Goal: Transaction & Acquisition: Purchase product/service

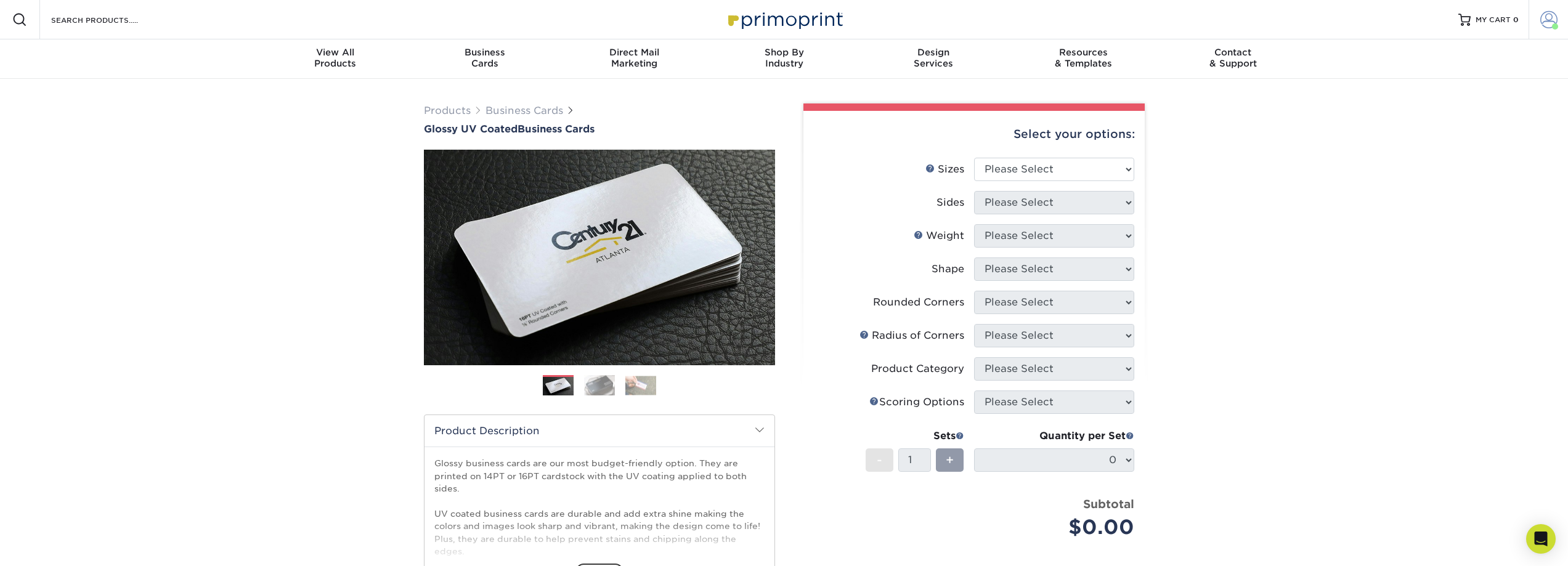
click at [1554, 16] on span at bounding box center [1549, 19] width 17 height 17
click at [1420, 127] on link "Order History" at bounding box center [1477, 135] width 155 height 16
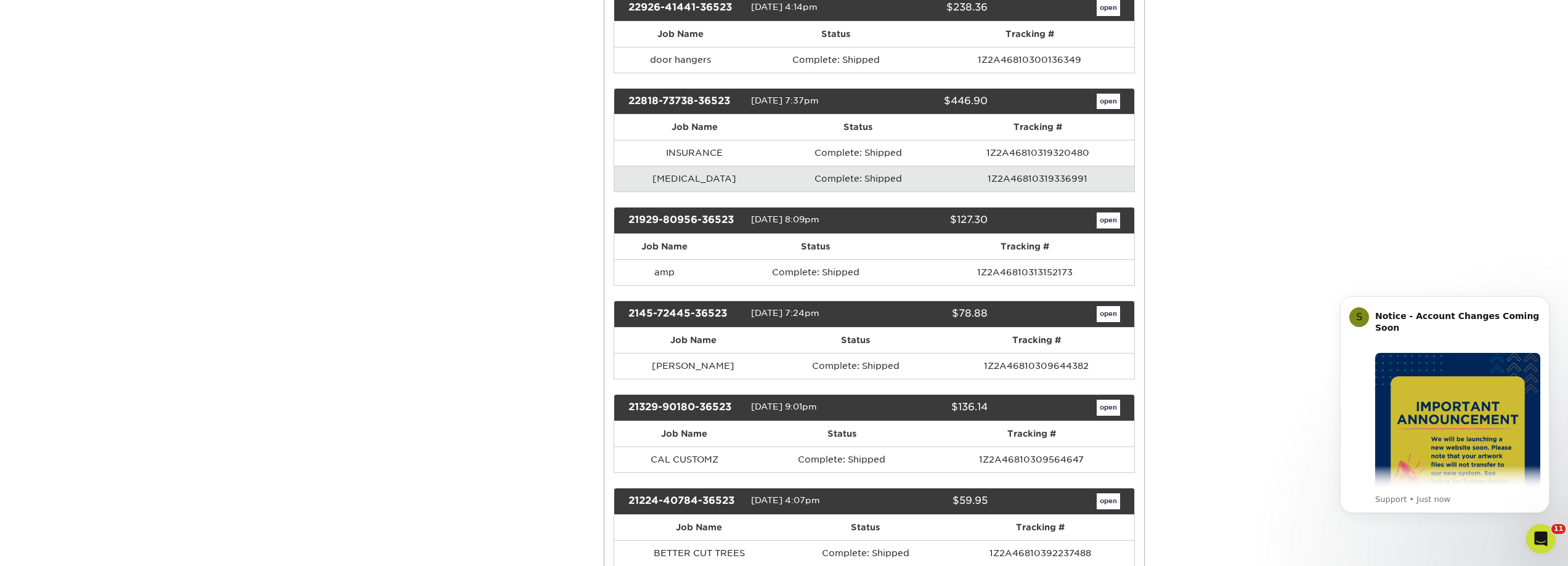
scroll to position [1232, 0]
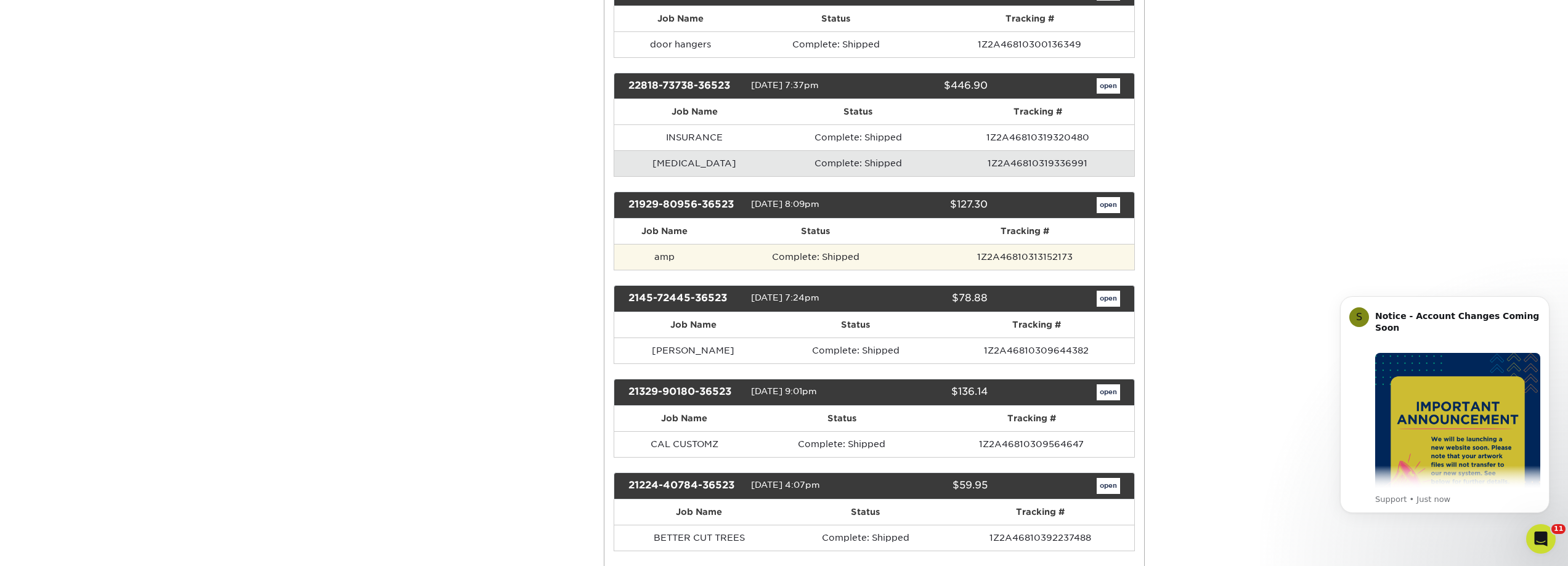
click at [841, 269] on td "Complete: Shipped" at bounding box center [815, 257] width 201 height 26
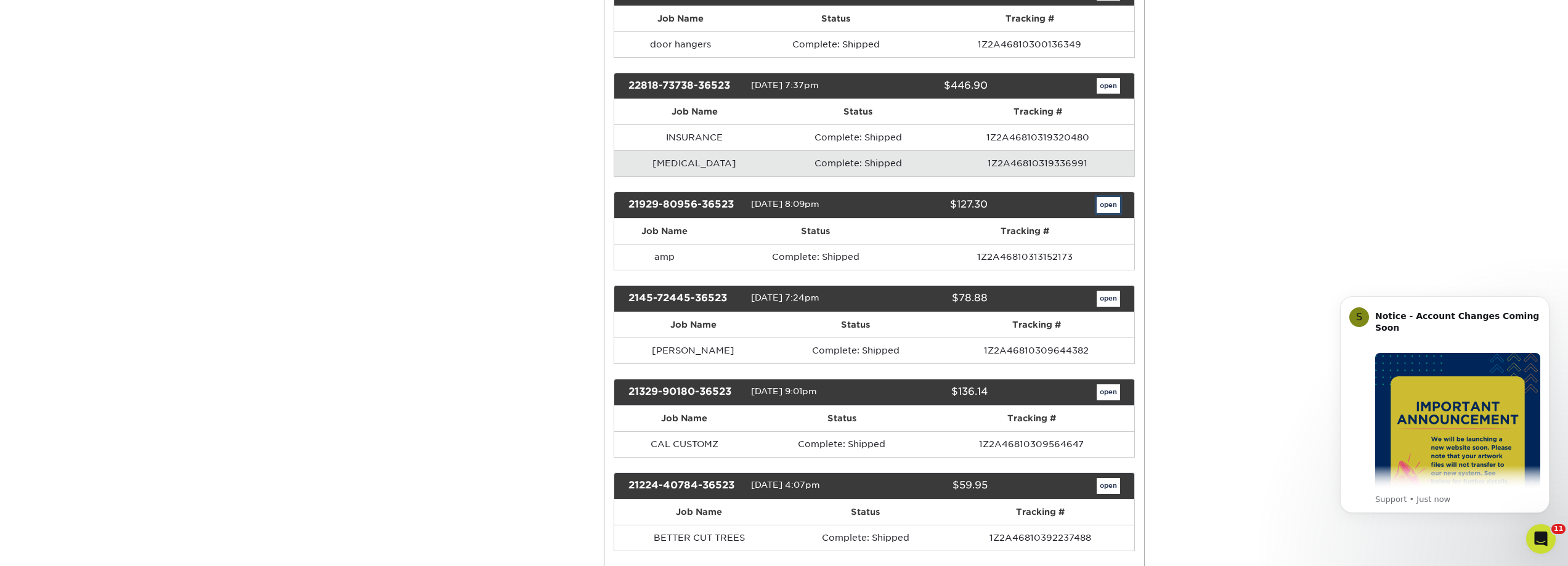
click at [1103, 213] on link "open" at bounding box center [1109, 205] width 23 height 16
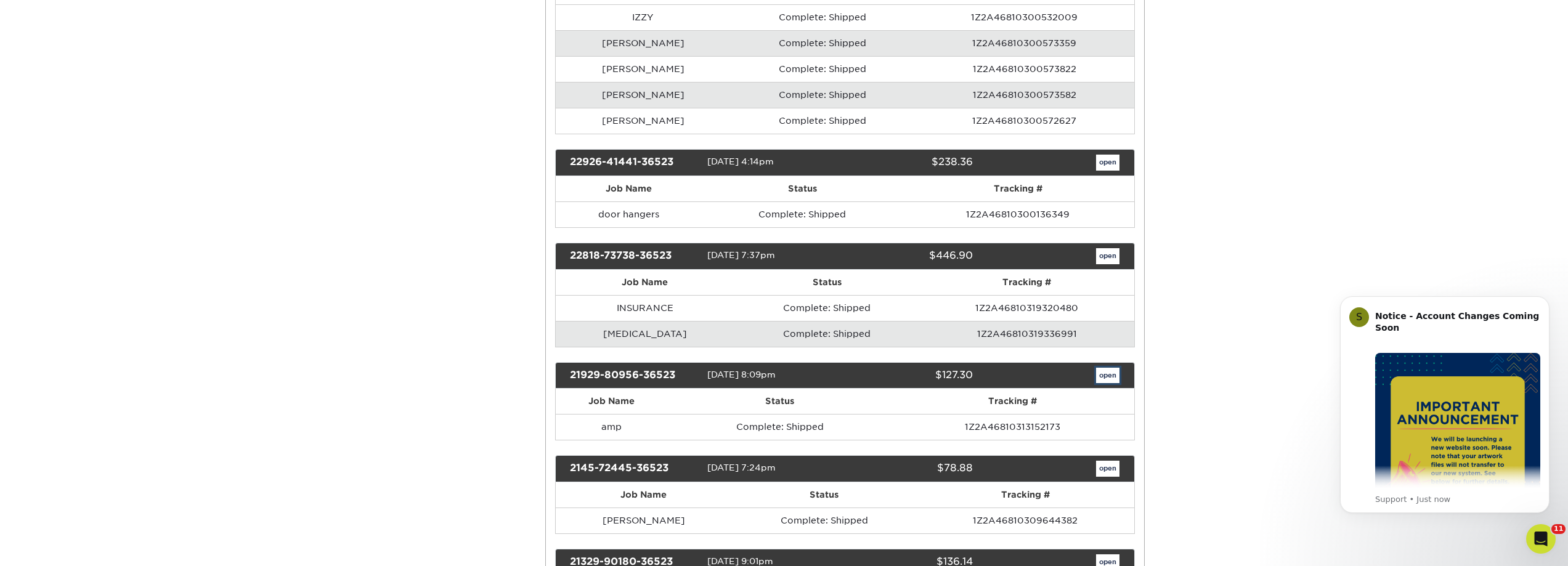
scroll to position [0, 0]
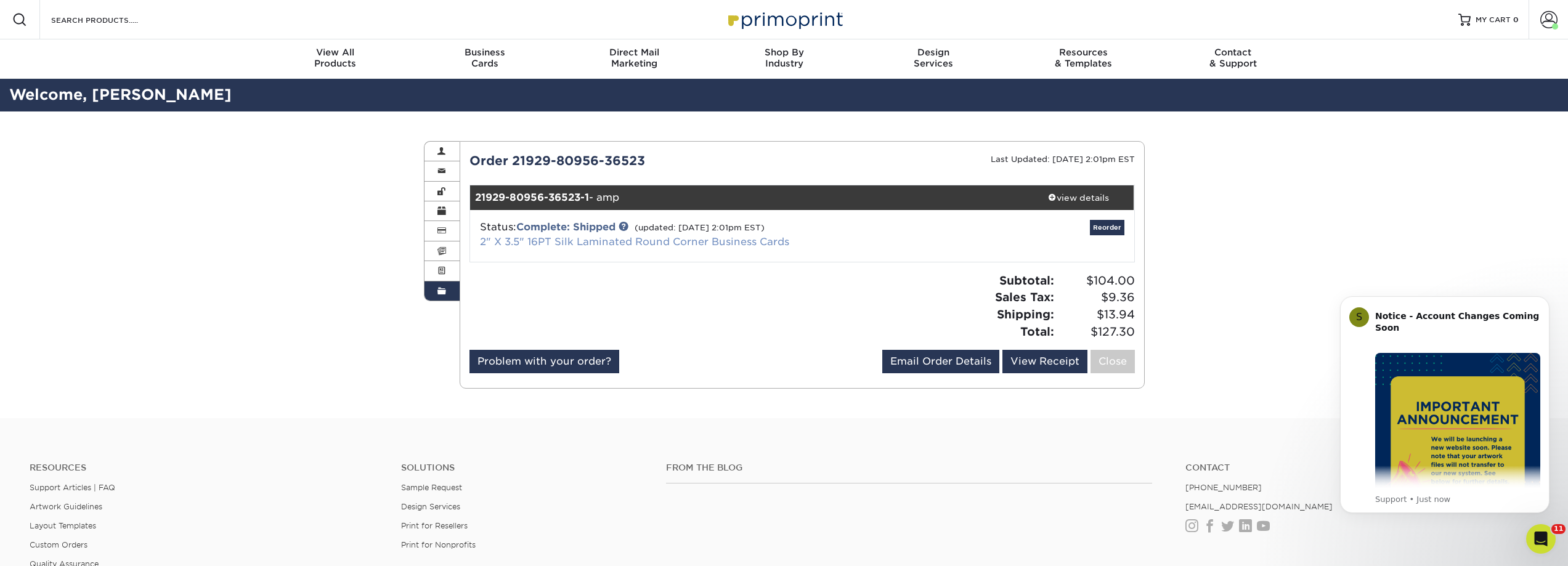
click at [703, 244] on link "2" X 3.5" 16PT Silk Laminated Round Corner Business Cards" at bounding box center [634, 242] width 309 height 12
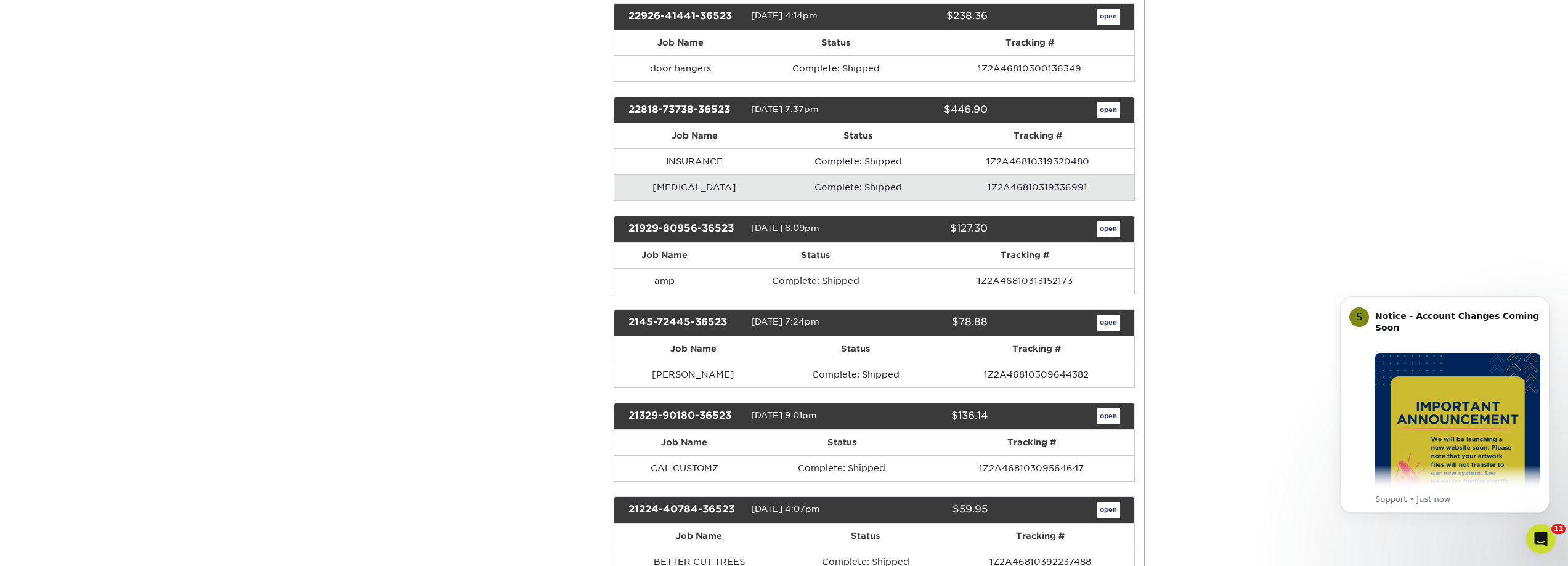
scroll to position [1232, 0]
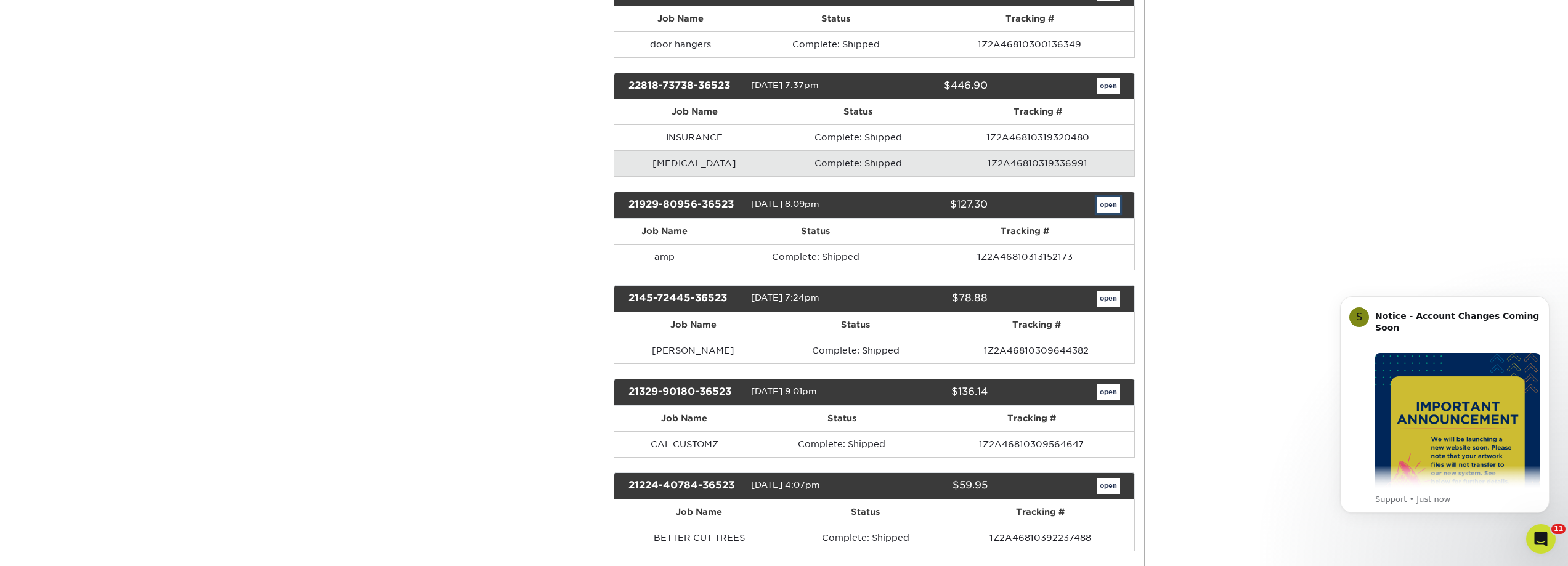
click at [1104, 213] on link "open" at bounding box center [1109, 205] width 23 height 16
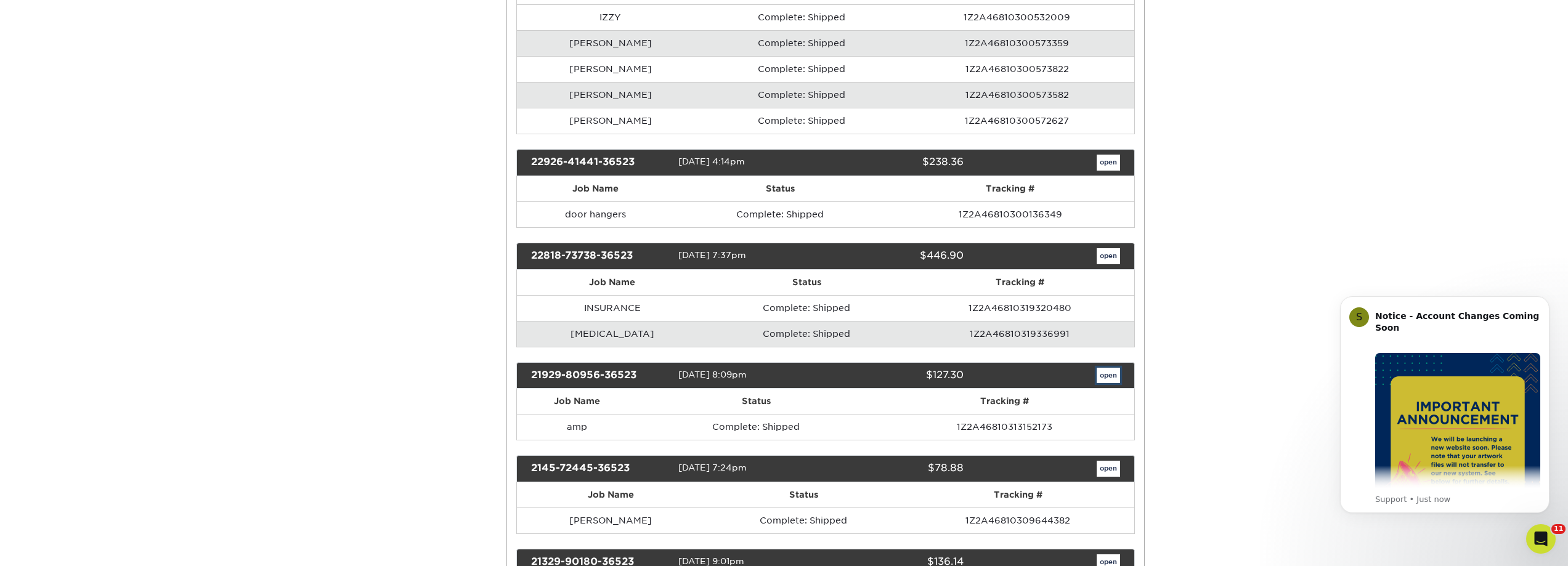
scroll to position [0, 0]
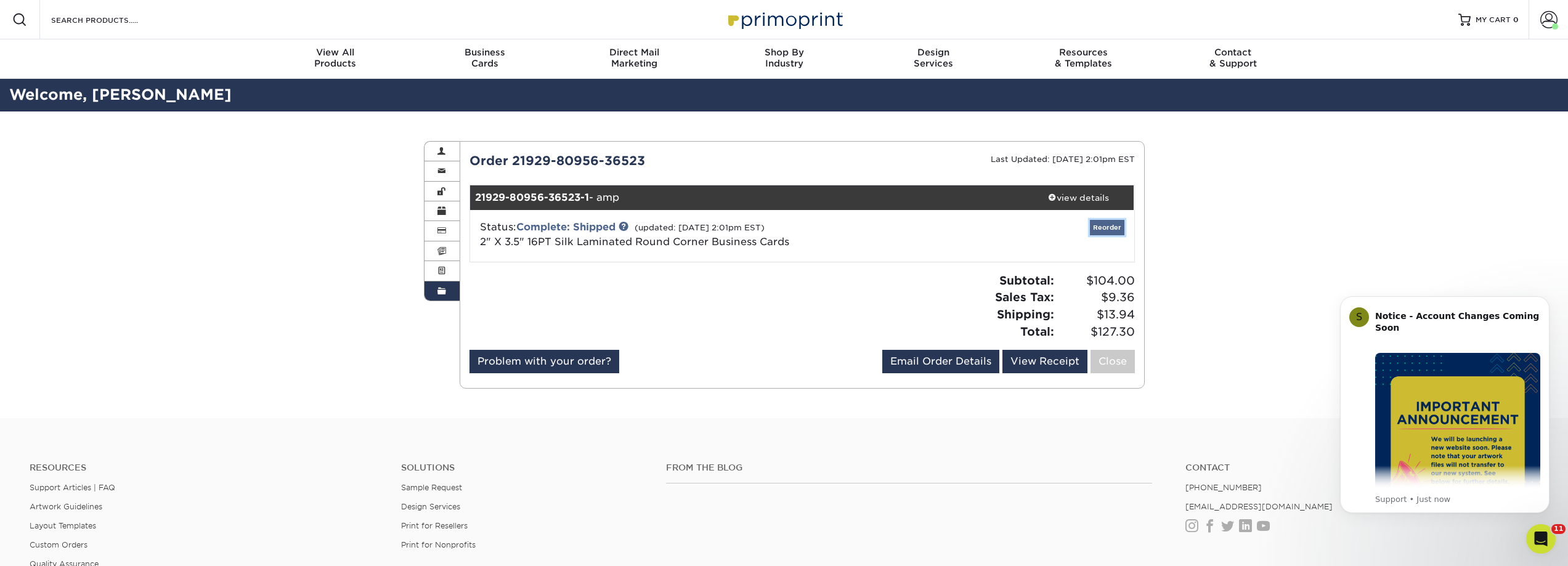
click at [1107, 224] on link "Reorder" at bounding box center [1107, 227] width 34 height 15
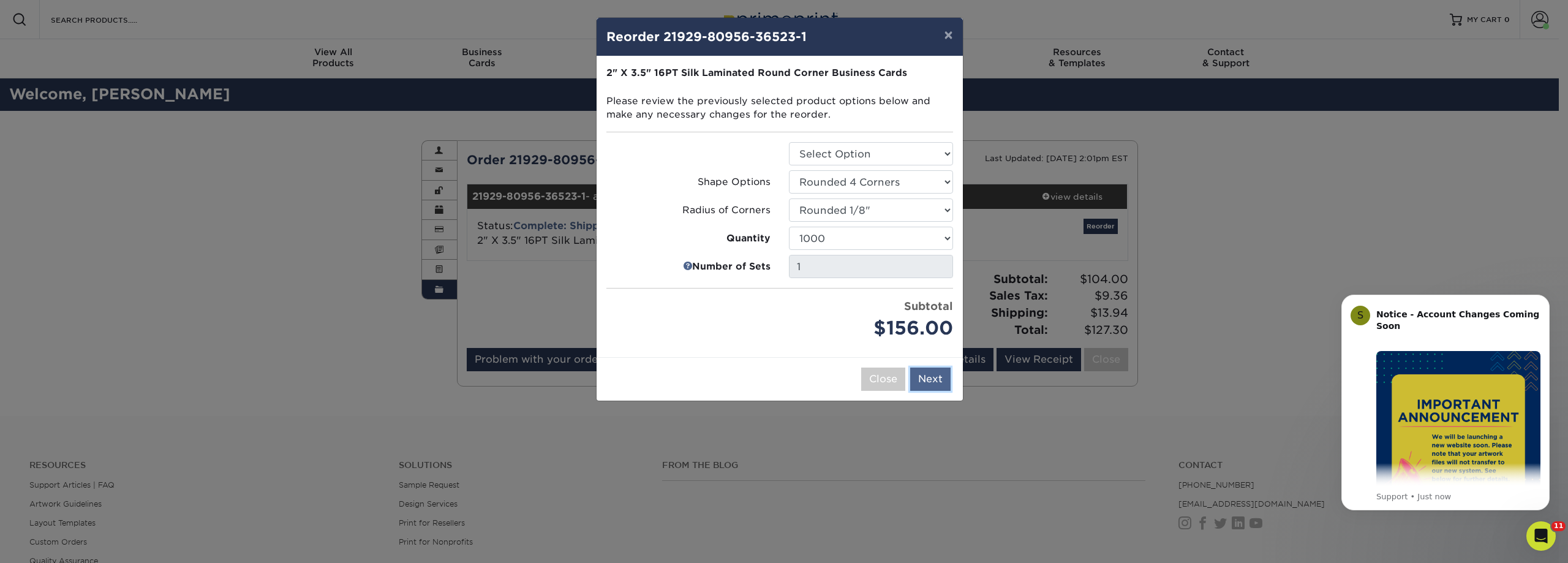
click at [921, 371] on button "Next" at bounding box center [930, 379] width 40 height 23
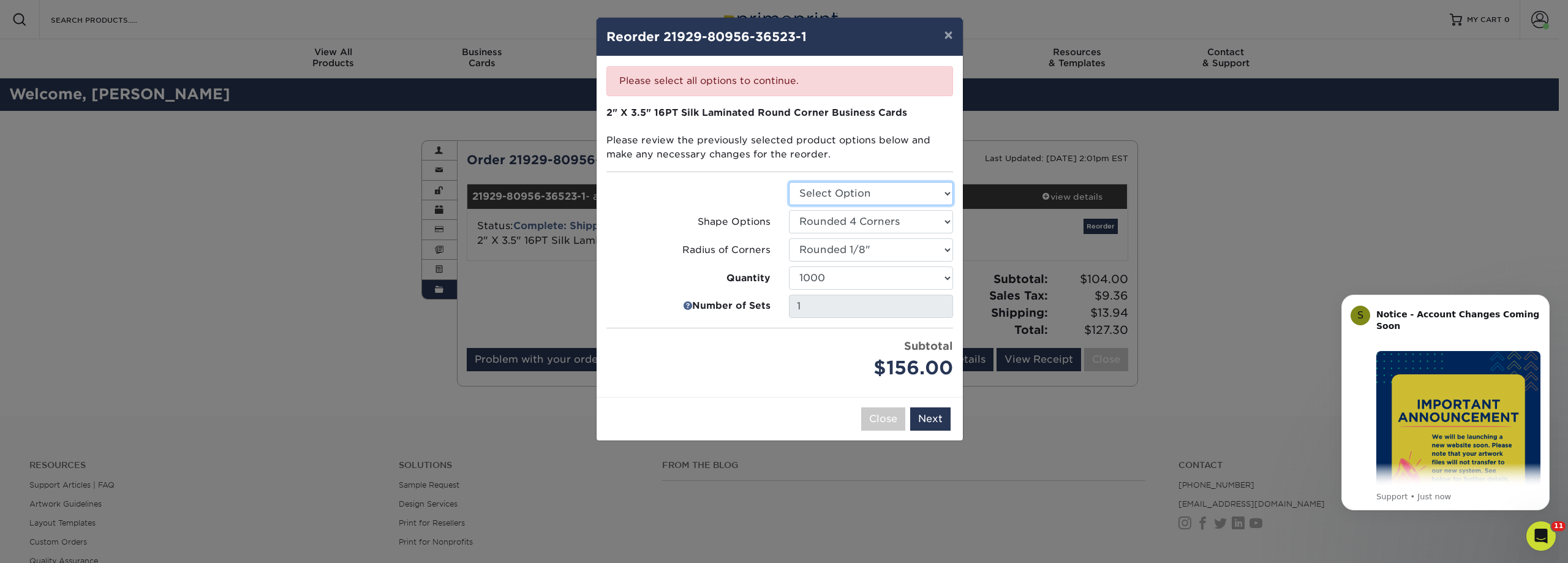
click at [863, 182] on select "Select Option Business Cards" at bounding box center [870, 194] width 164 height 23
select select "3b5148f1-0588-4f88-a218-97bcfdce65c1"
click at [788, 182] on select "Select Option Business Cards" at bounding box center [870, 194] width 164 height 23
click at [901, 228] on select "Select Option Rounded 2 Corners Rounded 4 Corners" at bounding box center [870, 221] width 164 height 23
click at [788, 210] on select "Select Option Rounded 2 Corners Rounded 4 Corners" at bounding box center [870, 221] width 164 height 23
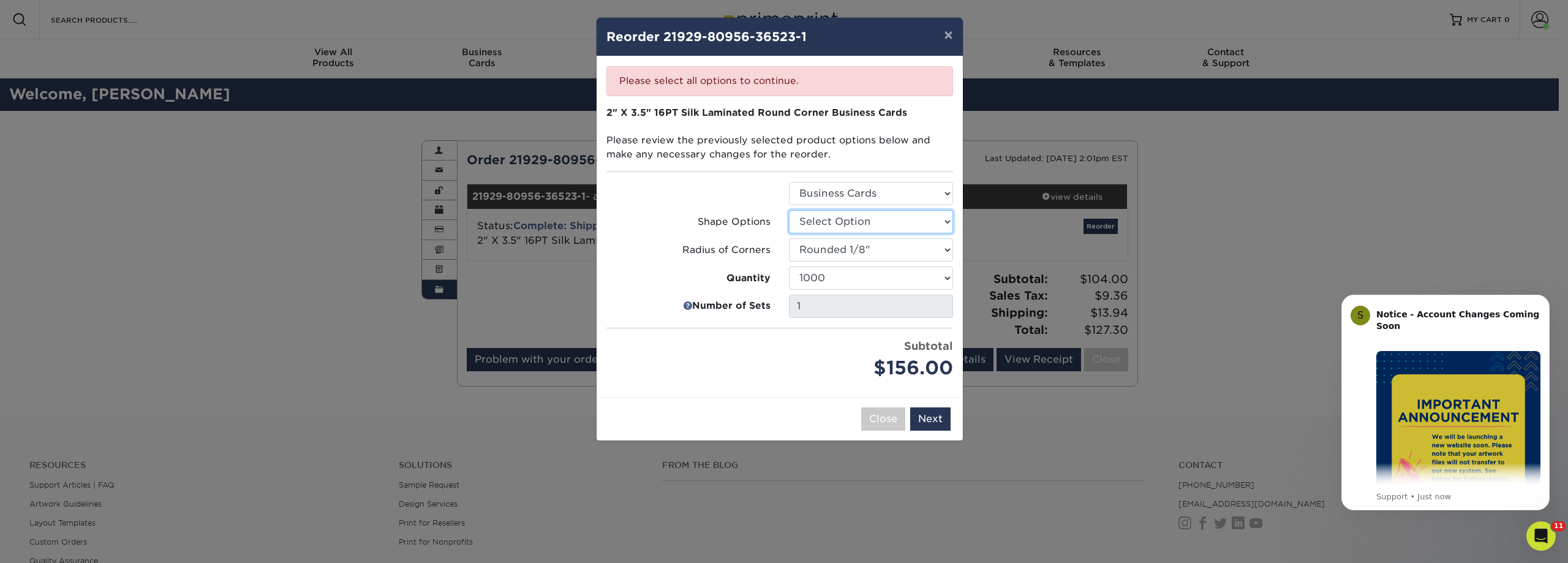
click at [892, 226] on select "Select Option Rounded 2 Corners Rounded 4 Corners" at bounding box center [870, 221] width 164 height 23
select select "7672df9e-0e0a-464d-8e1f-920c575e4da3"
click at [788, 210] on select "Select Option Rounded 2 Corners Rounded 4 Corners" at bounding box center [870, 221] width 164 height 23
click at [925, 419] on button "Next" at bounding box center [930, 420] width 40 height 23
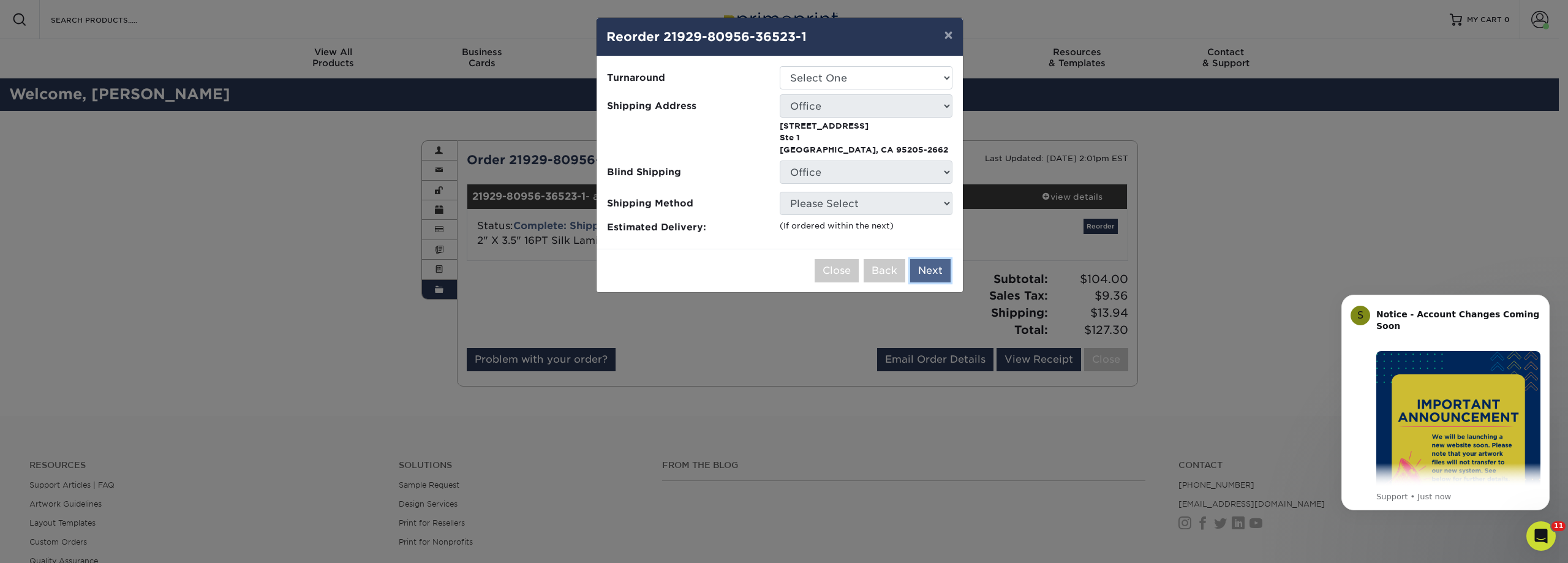
click at [918, 266] on button "Next" at bounding box center [930, 271] width 40 height 23
click at [860, 74] on select "Select One 2-4 Business Days" at bounding box center [866, 78] width 173 height 23
select select "91acc967-e865-41c5-a9f5-fc4e1b1f6724"
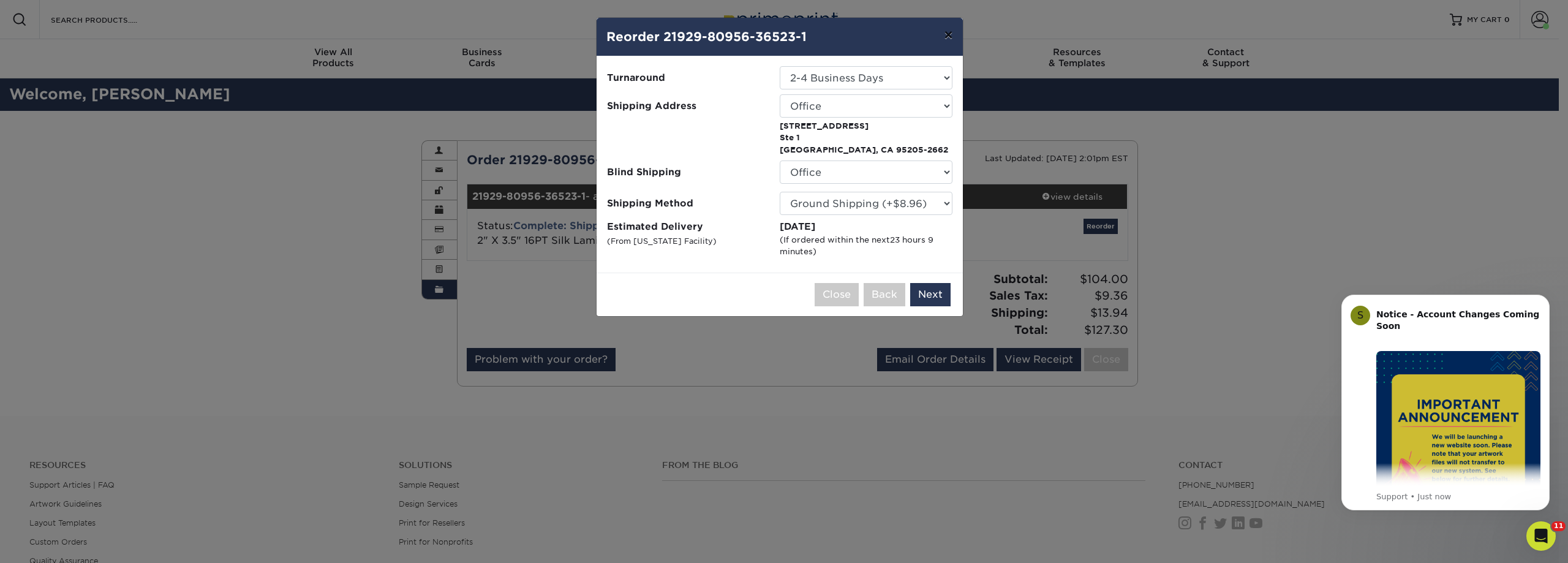
drag, startPoint x: 950, startPoint y: 39, endPoint x: 943, endPoint y: 84, distance: 45.5
click at [949, 39] on button "×" at bounding box center [947, 35] width 28 height 34
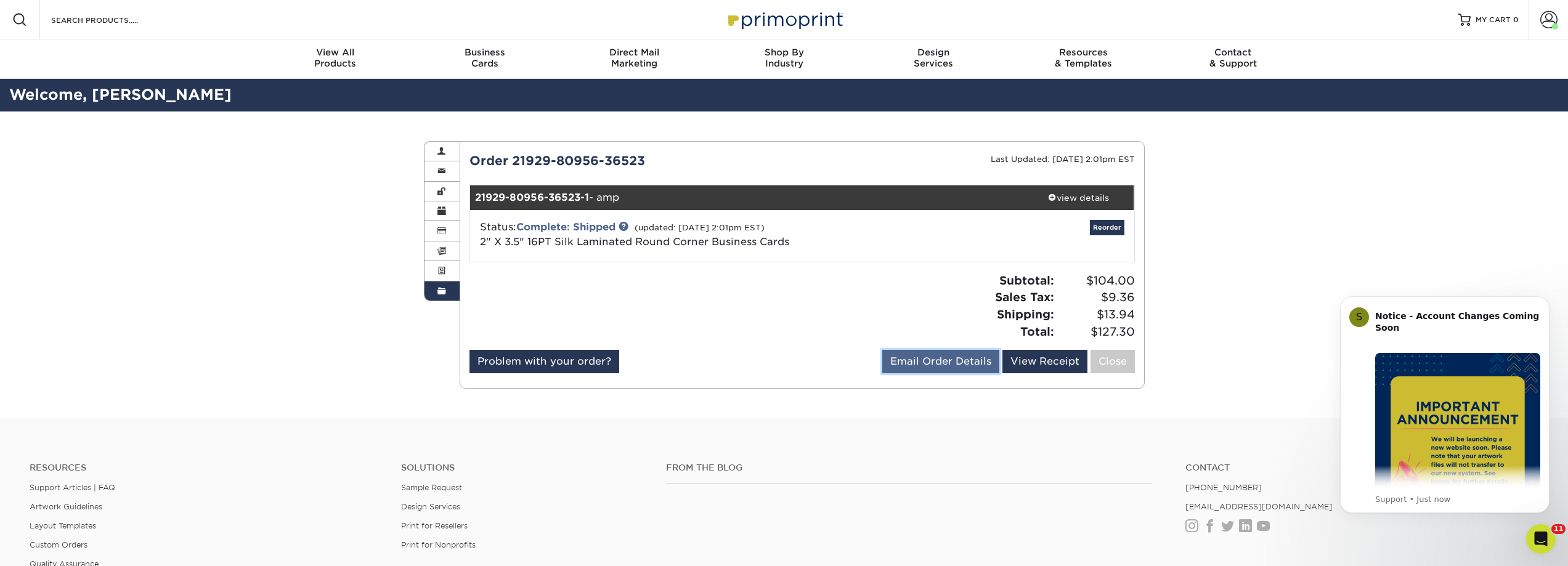
click at [953, 363] on link "Email Order Details" at bounding box center [941, 361] width 117 height 23
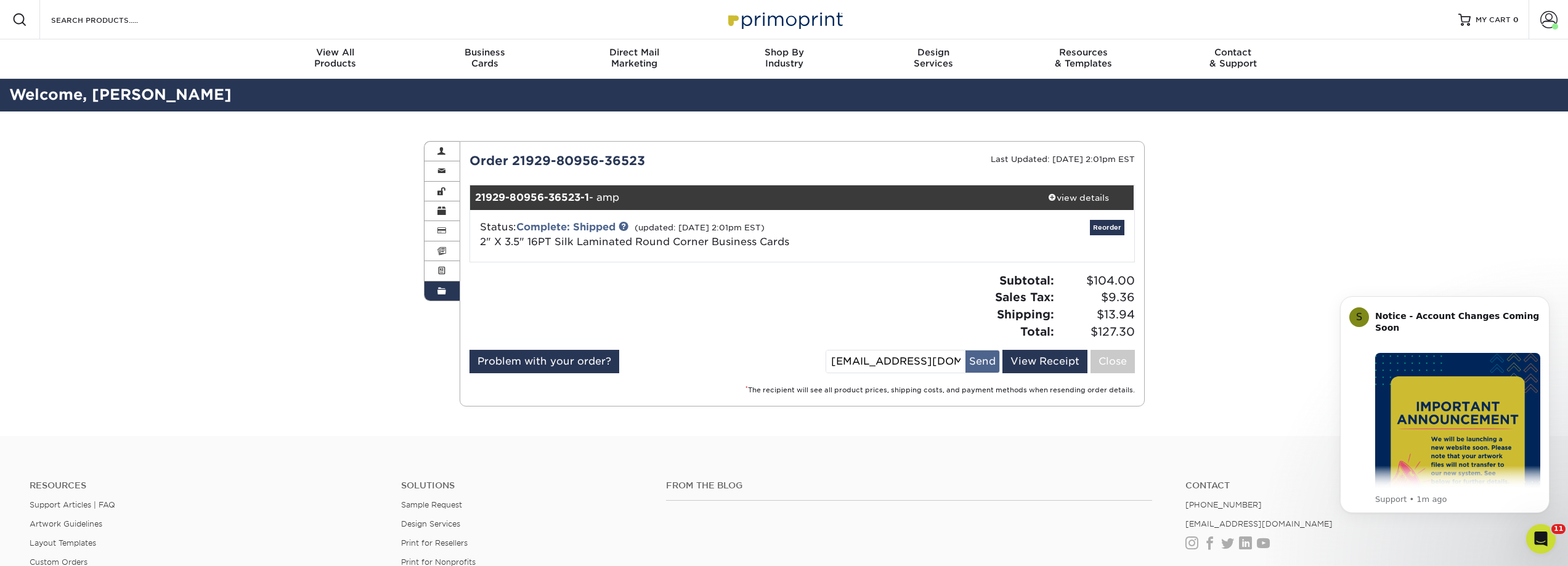
click at [986, 366] on button "Send" at bounding box center [983, 361] width 34 height 23
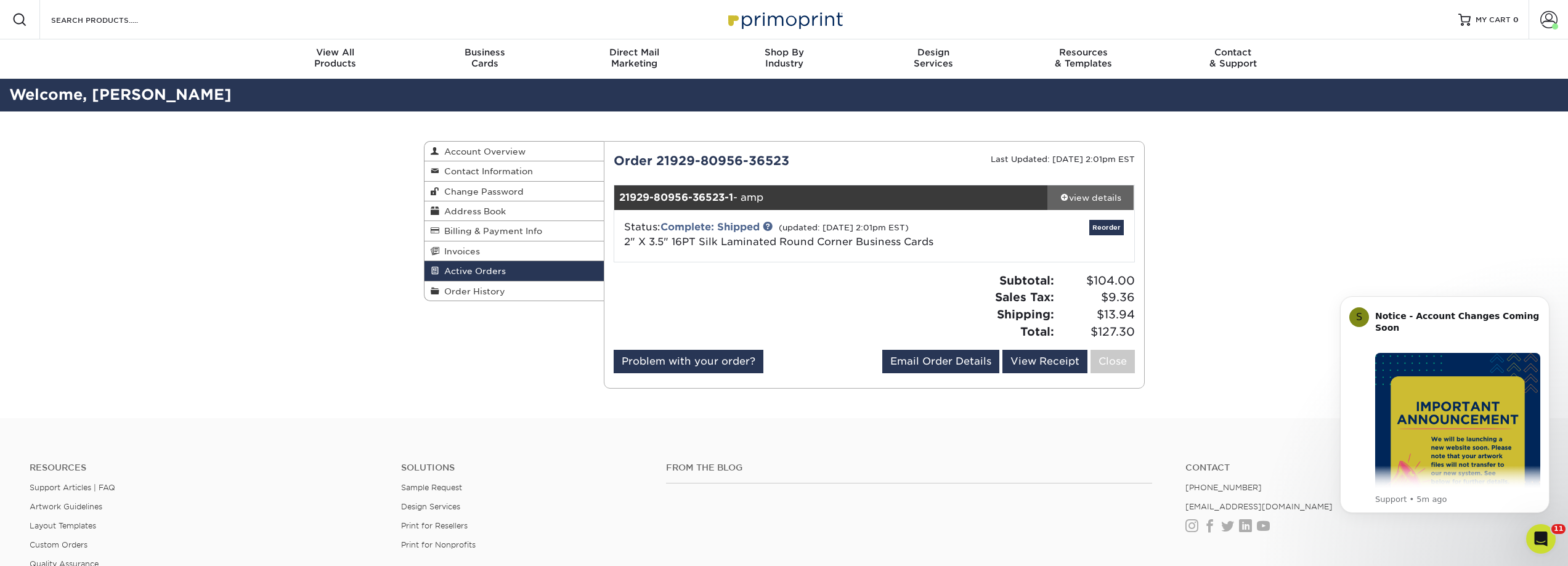
click at [1086, 194] on div "view details" at bounding box center [1091, 198] width 87 height 13
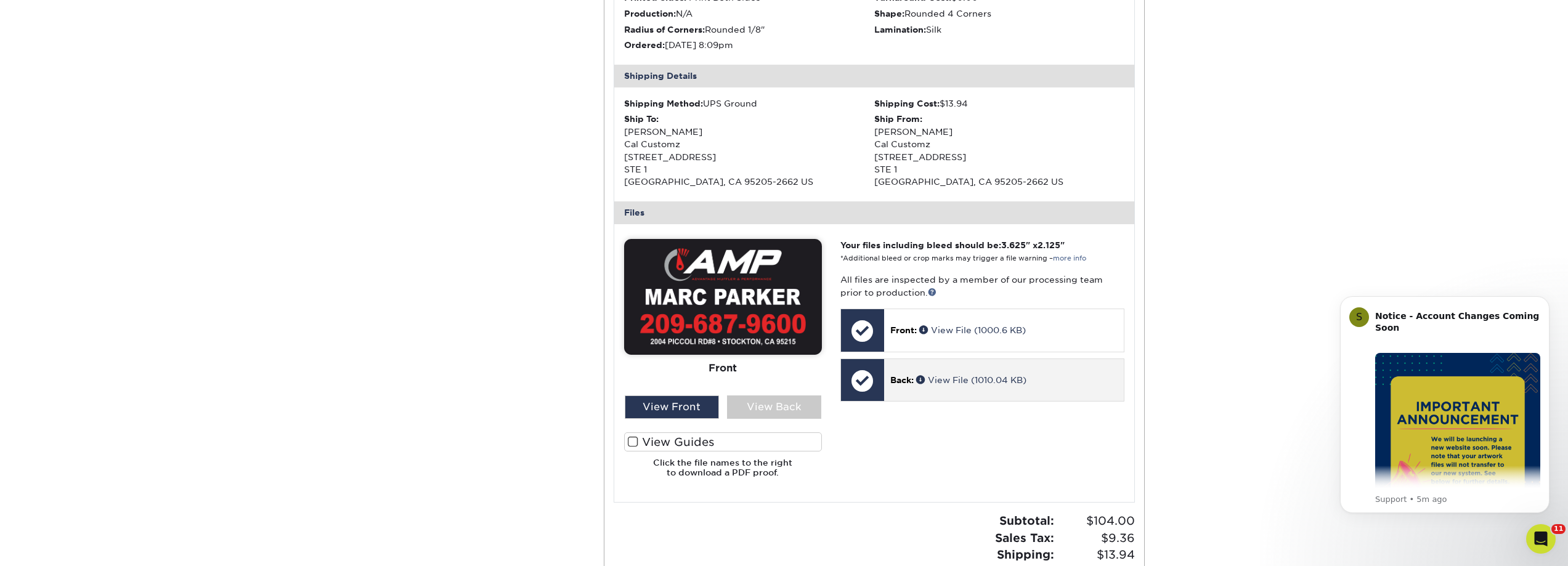
scroll to position [431, 0]
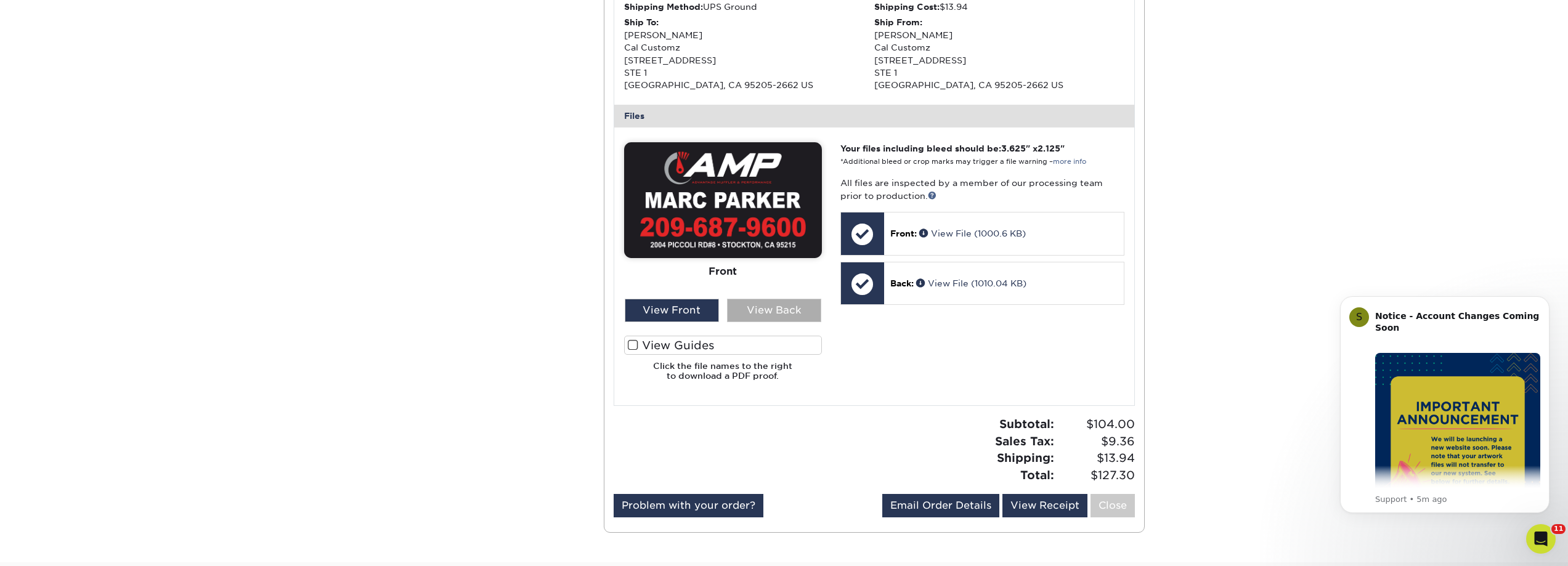
click at [766, 306] on div "View Back" at bounding box center [775, 310] width 95 height 23
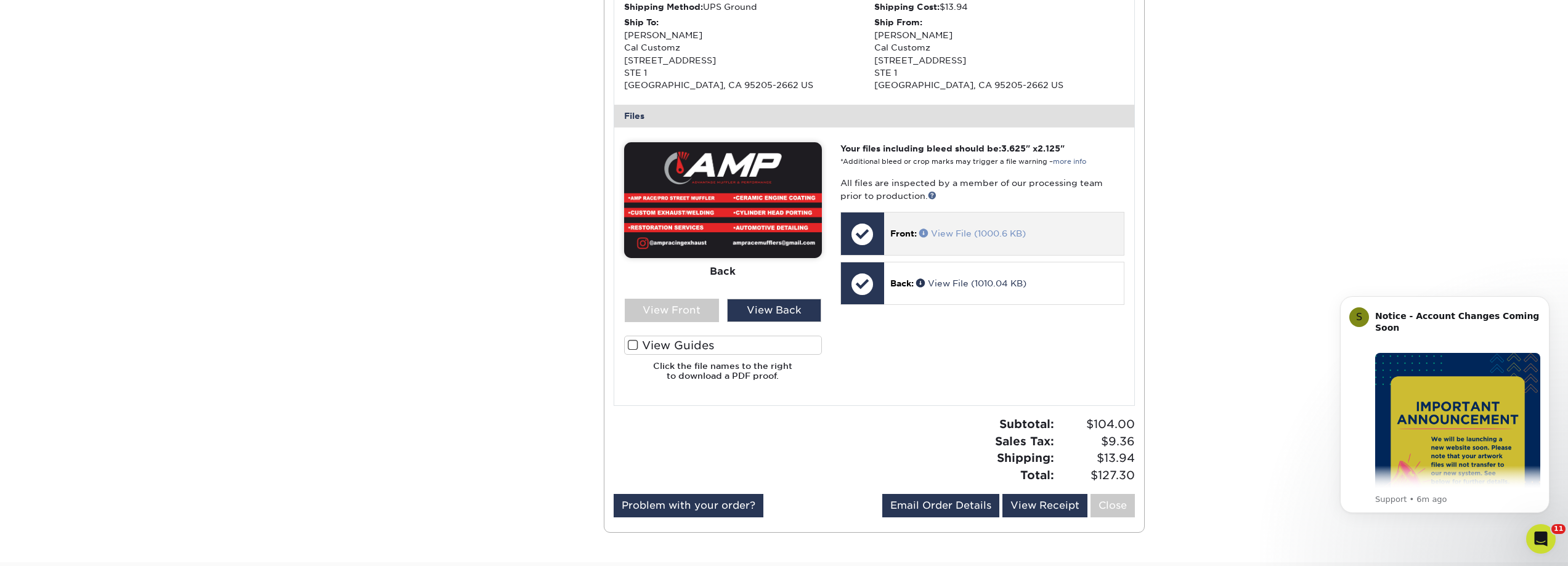
click at [963, 234] on link "View File (1000.6 KB)" at bounding box center [973, 233] width 106 height 10
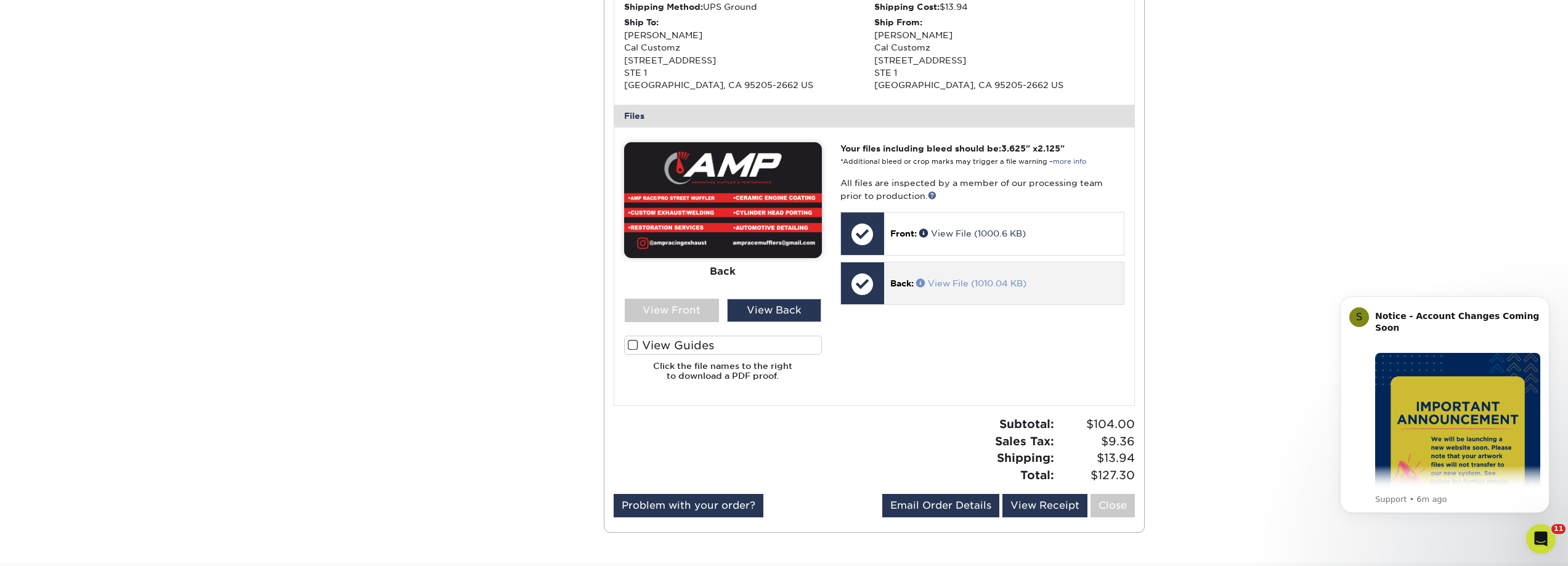
click at [973, 283] on link "View File (1010.04 KB)" at bounding box center [971, 283] width 110 height 10
